Goal: Transaction & Acquisition: Purchase product/service

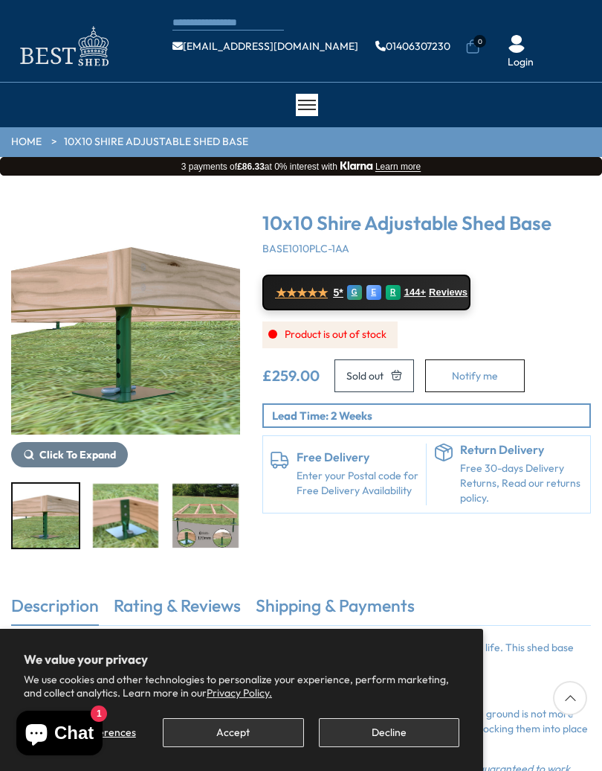
click at [595, 36] on div "CONTACT US Shipping Warranty Shop info@bestshed.co.uk 01406307230 0 Login" at bounding box center [301, 46] width 602 height 48
